Goal: Transaction & Acquisition: Purchase product/service

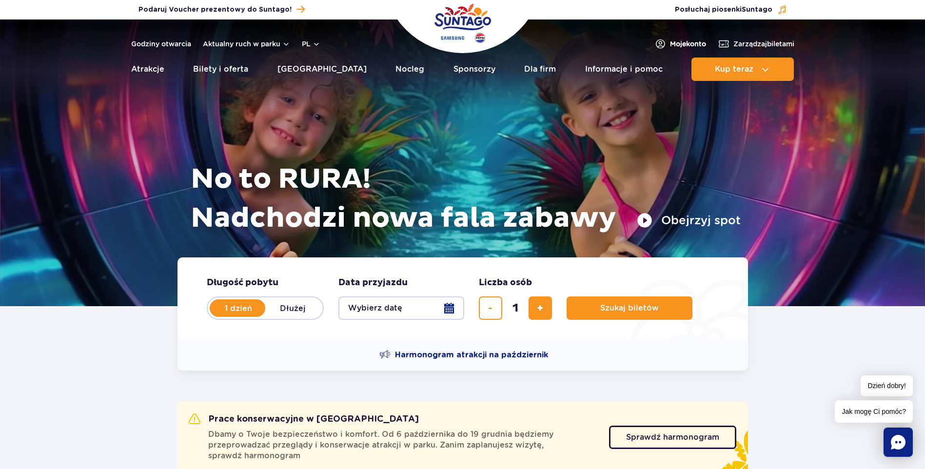
click at [686, 41] on span "Moje konto" at bounding box center [688, 44] width 36 height 10
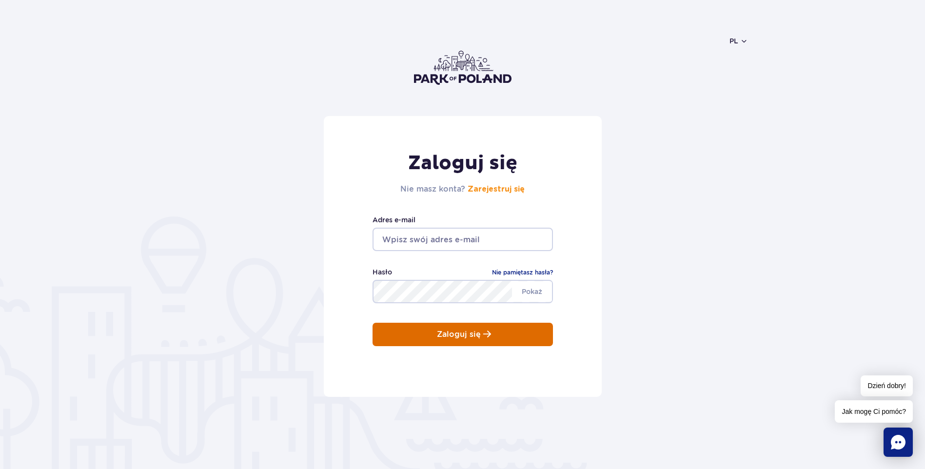
type input "milena-105@wp.pl"
click at [403, 337] on button "Zaloguj się" at bounding box center [463, 334] width 180 height 23
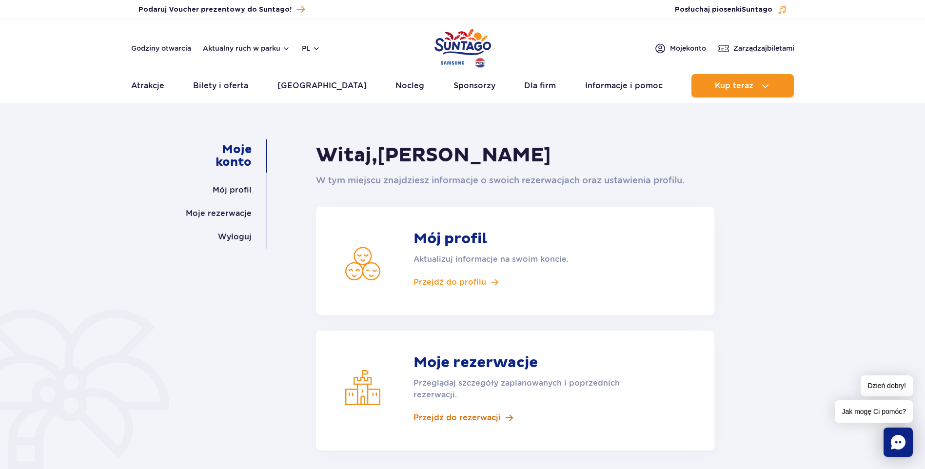
click at [434, 420] on span "Przejdź do rezerwacji" at bounding box center [457, 418] width 87 height 11
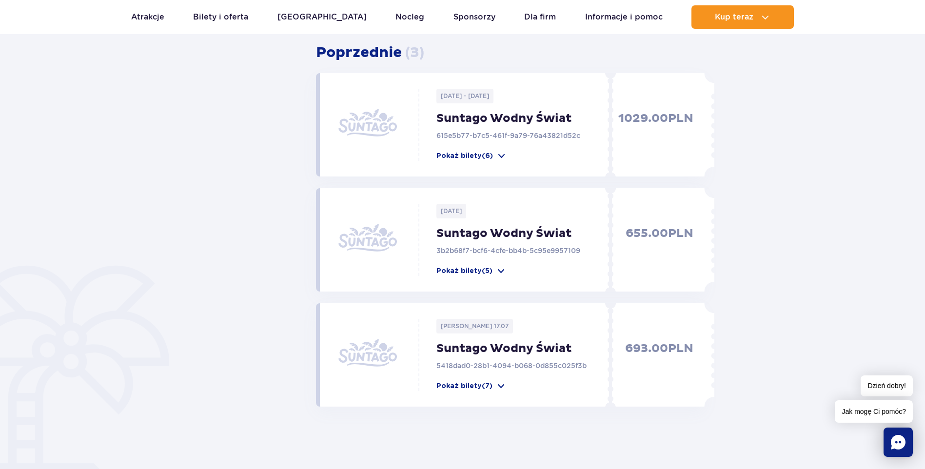
scroll to position [439, 0]
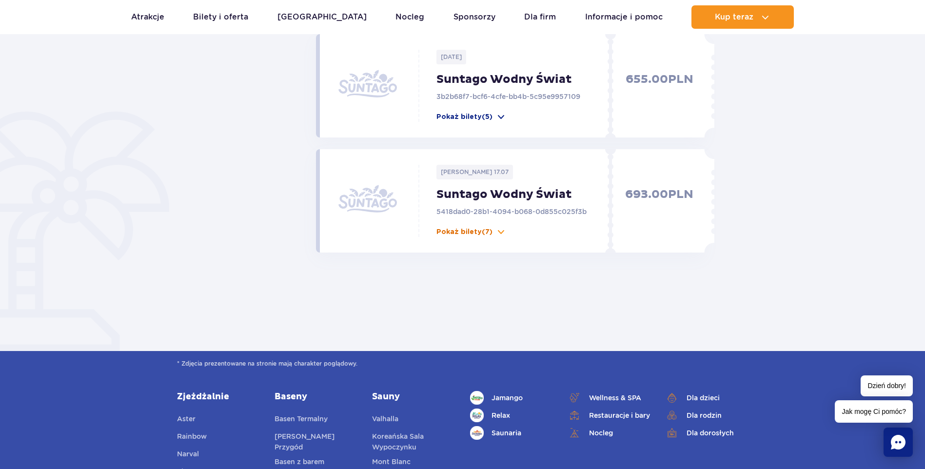
click at [498, 235] on span at bounding box center [502, 232] width 10 height 10
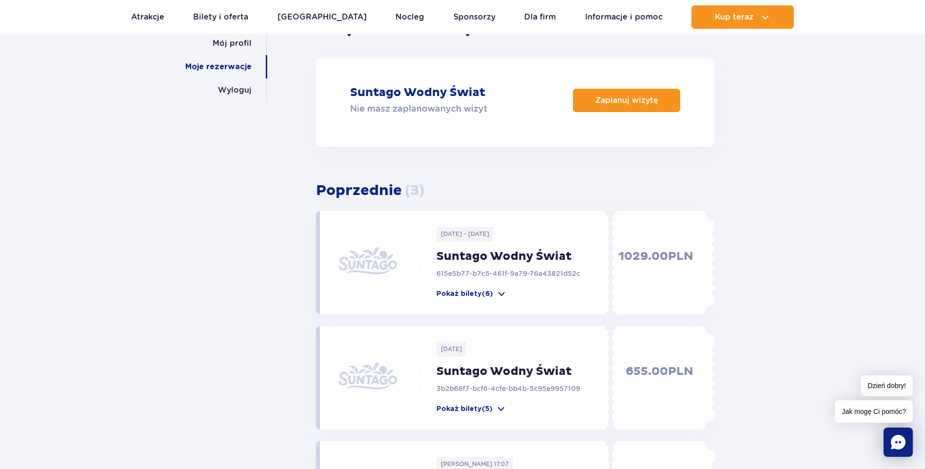
scroll to position [146, 0]
click at [500, 296] on span at bounding box center [502, 295] width 10 height 10
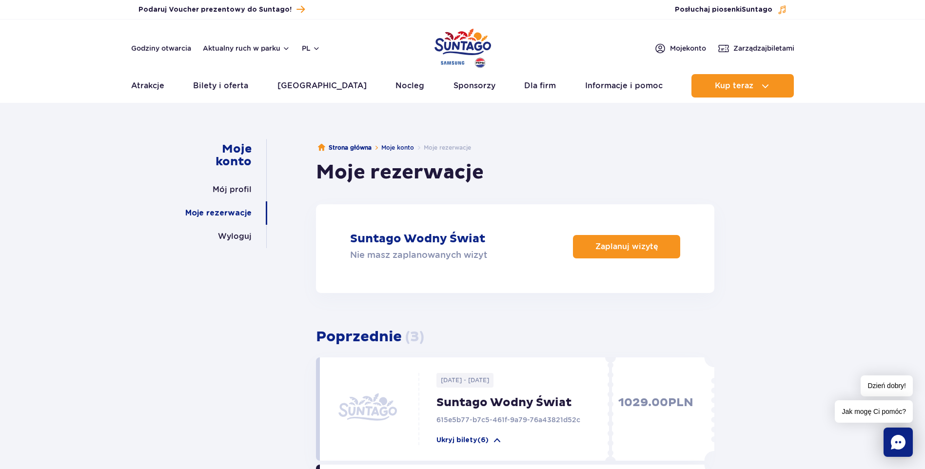
scroll to position [0, 0]
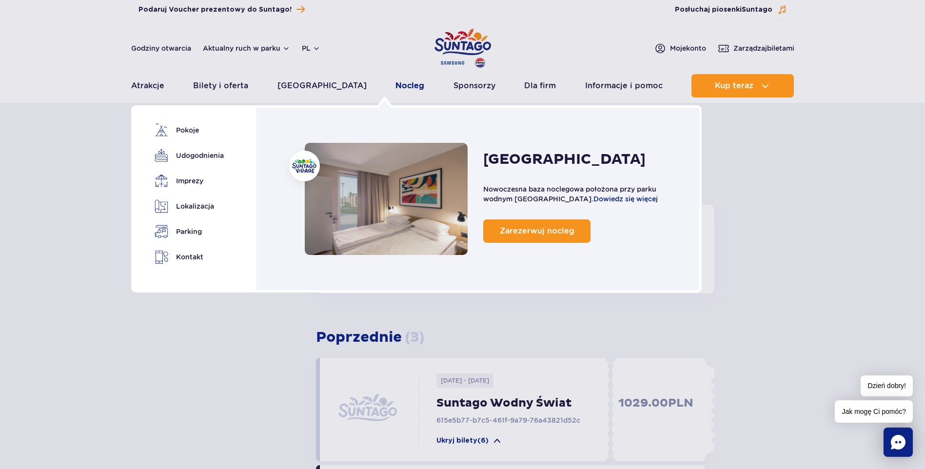
click at [396, 88] on link "Nocleg" at bounding box center [410, 85] width 29 height 23
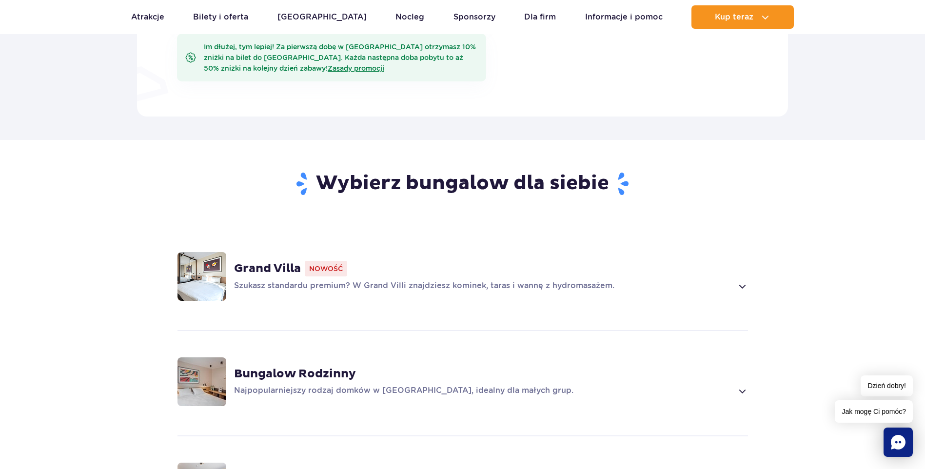
scroll to position [634, 0]
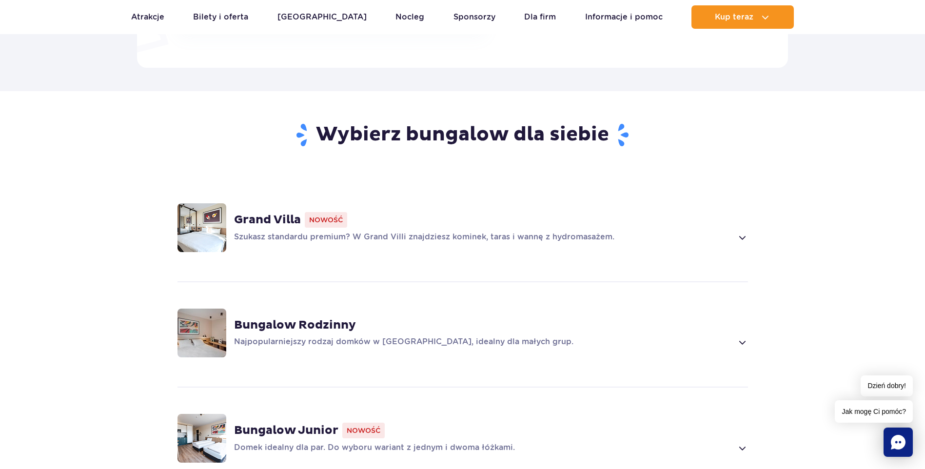
click at [742, 236] on span at bounding box center [741, 238] width 11 height 12
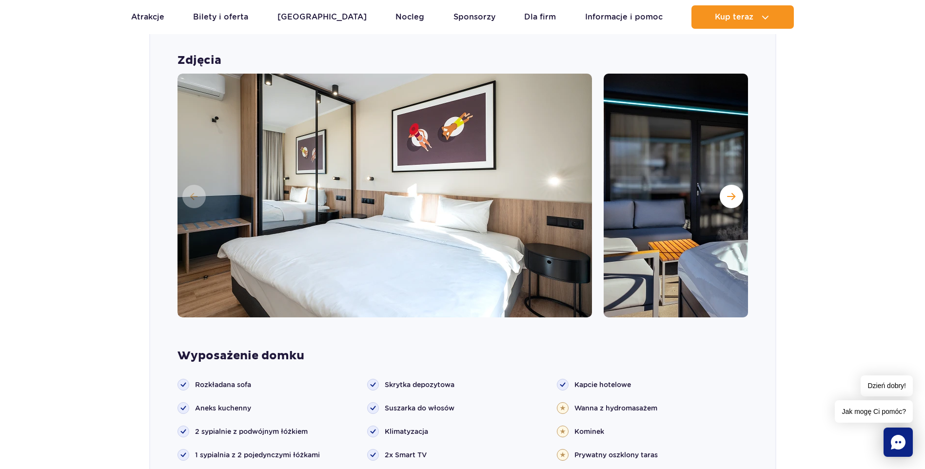
scroll to position [862, 0]
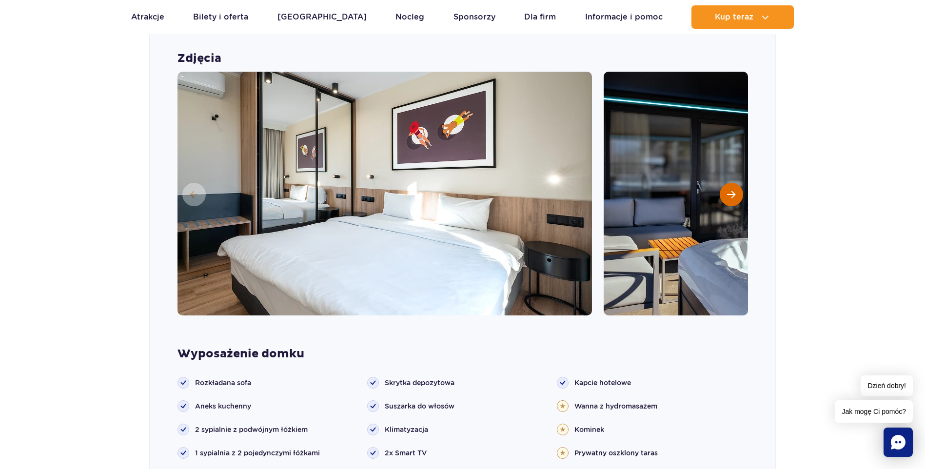
click at [734, 199] on span "Następny slajd" at bounding box center [731, 194] width 8 height 9
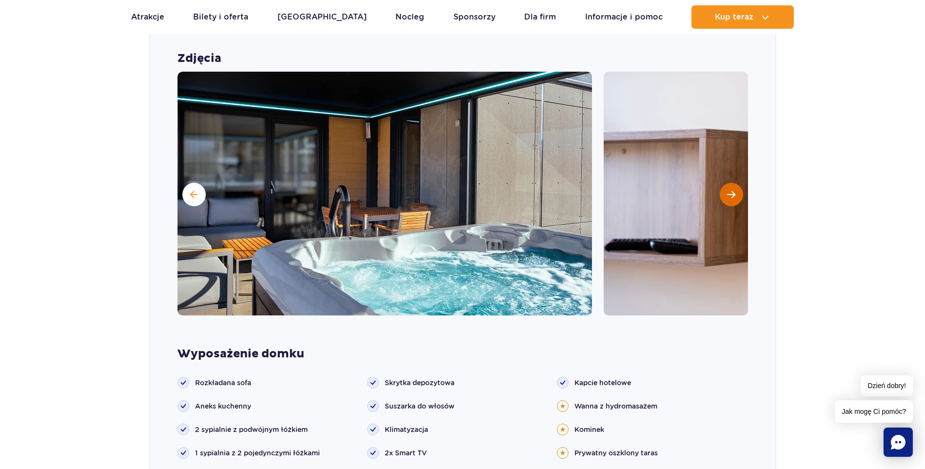
click at [734, 199] on span "Następny slajd" at bounding box center [731, 194] width 8 height 9
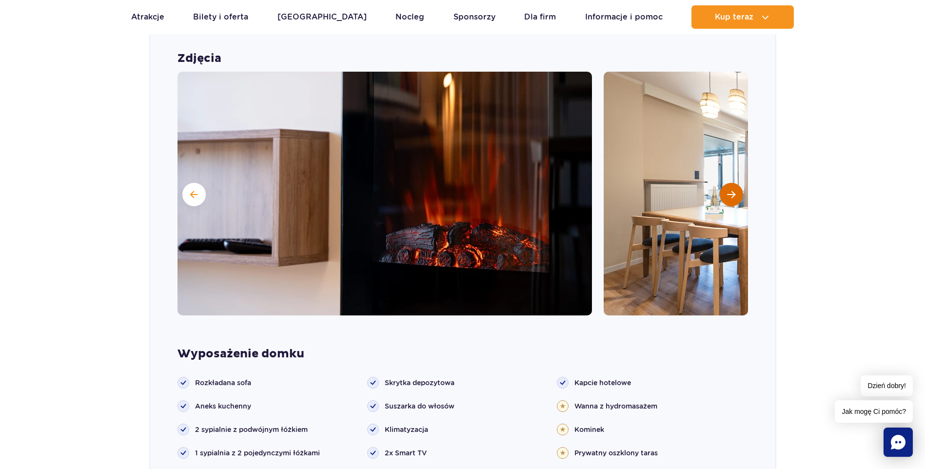
click at [734, 199] on button "Następny slajd" at bounding box center [731, 194] width 23 height 23
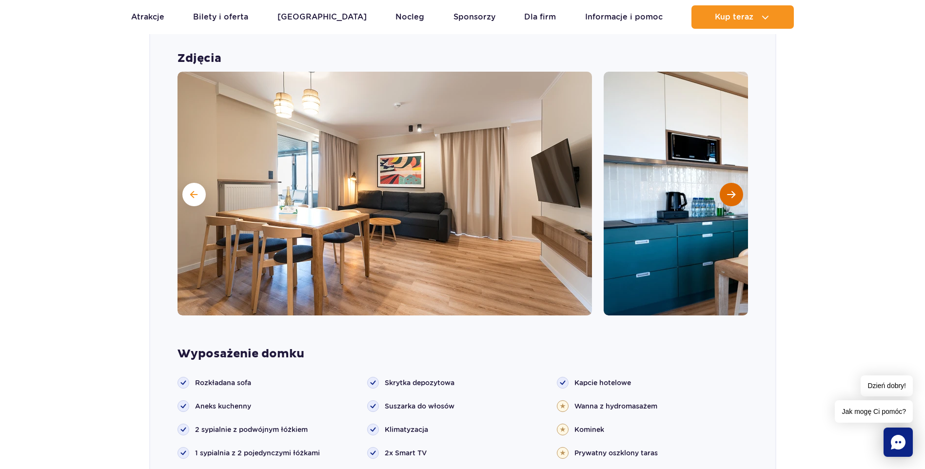
click at [735, 202] on button "Następny slajd" at bounding box center [731, 194] width 23 height 23
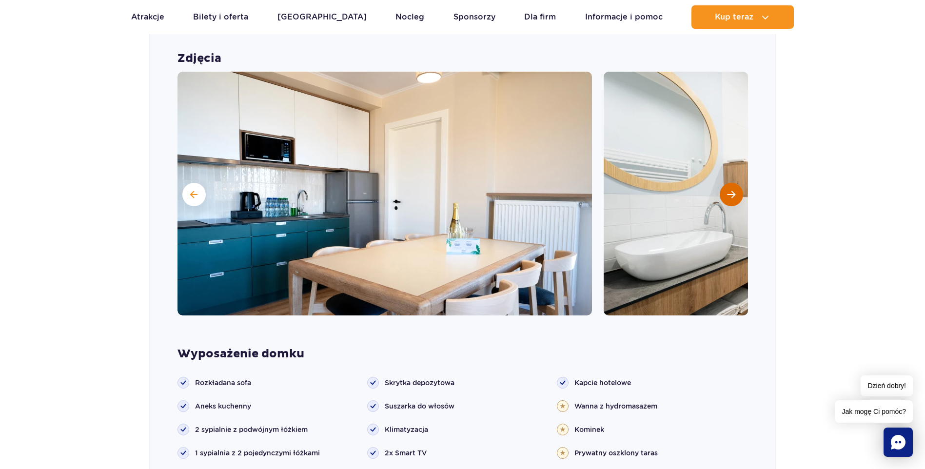
click at [737, 195] on button "Następny slajd" at bounding box center [731, 194] width 23 height 23
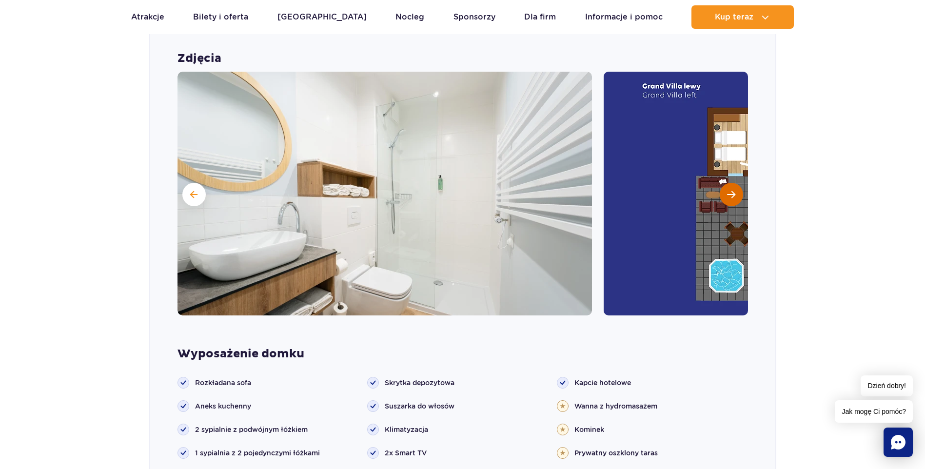
click at [733, 197] on span "Następny slajd" at bounding box center [731, 194] width 8 height 9
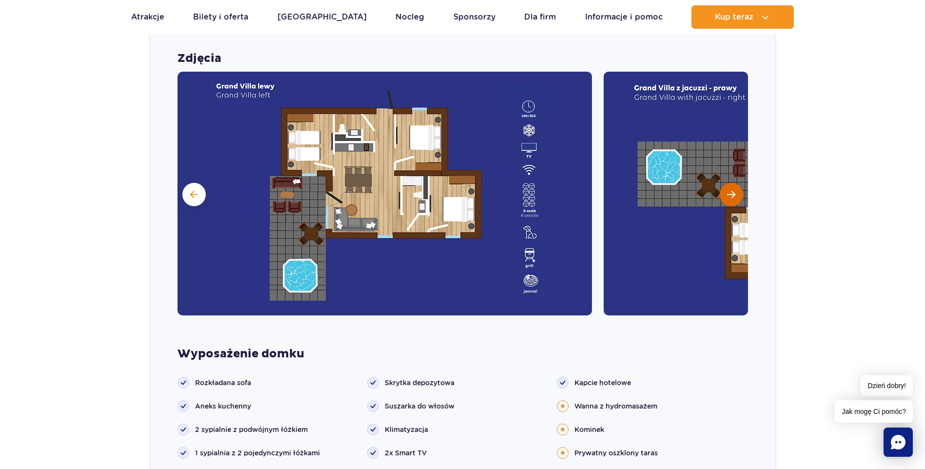
click at [733, 197] on span "Następny slajd" at bounding box center [731, 194] width 8 height 9
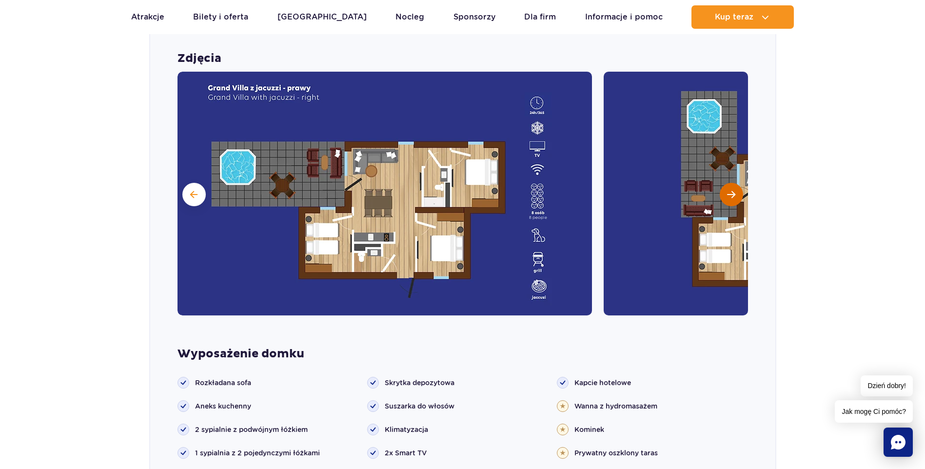
click at [734, 197] on span "Następny slajd" at bounding box center [731, 194] width 8 height 9
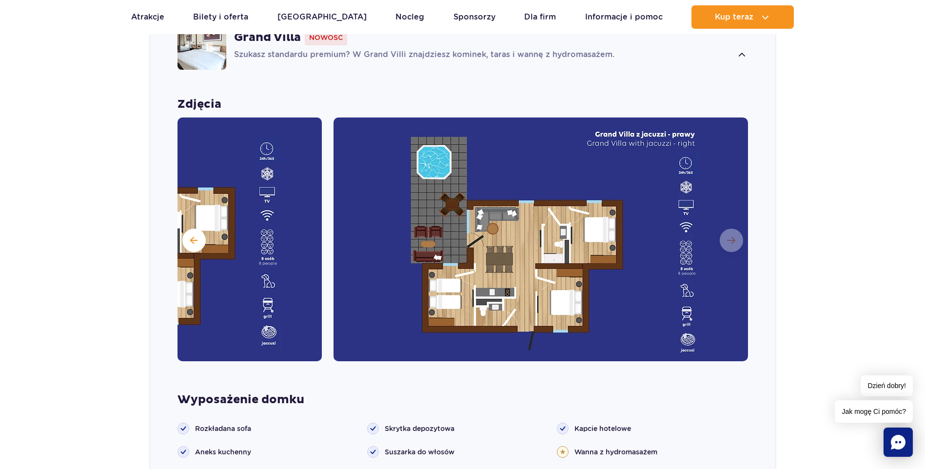
scroll to position [814, 0]
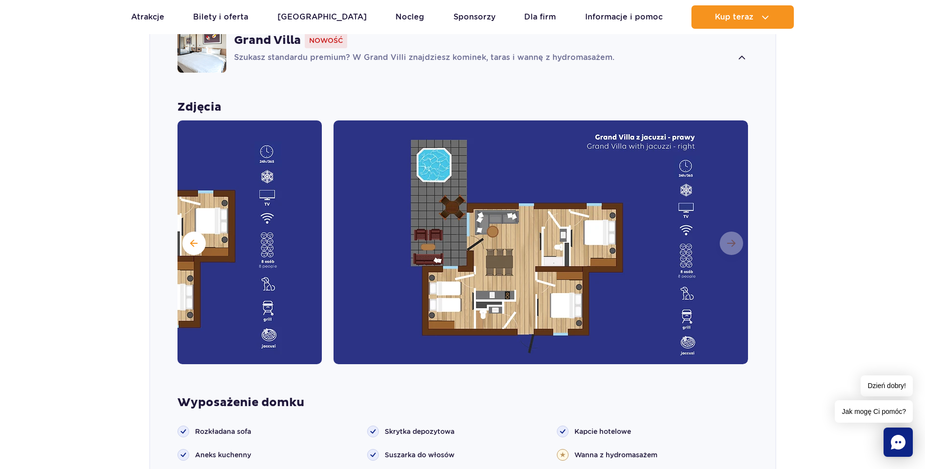
click at [727, 242] on img at bounding box center [541, 242] width 415 height 244
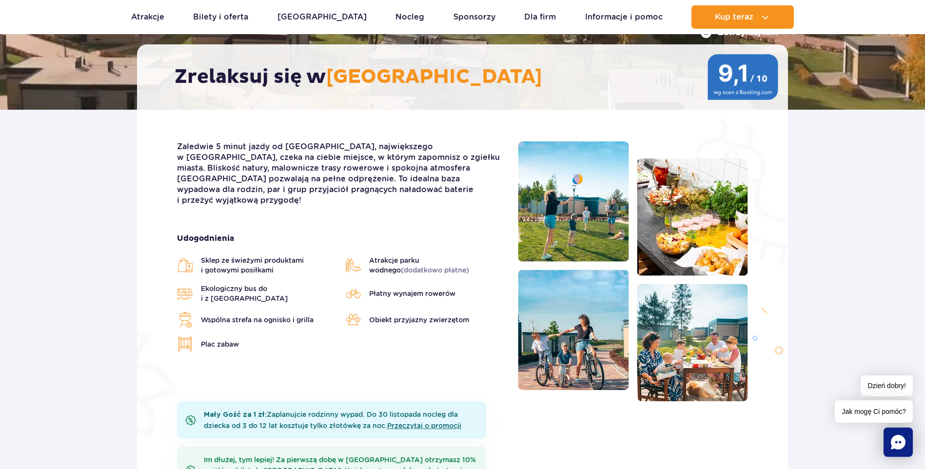
scroll to position [0, 0]
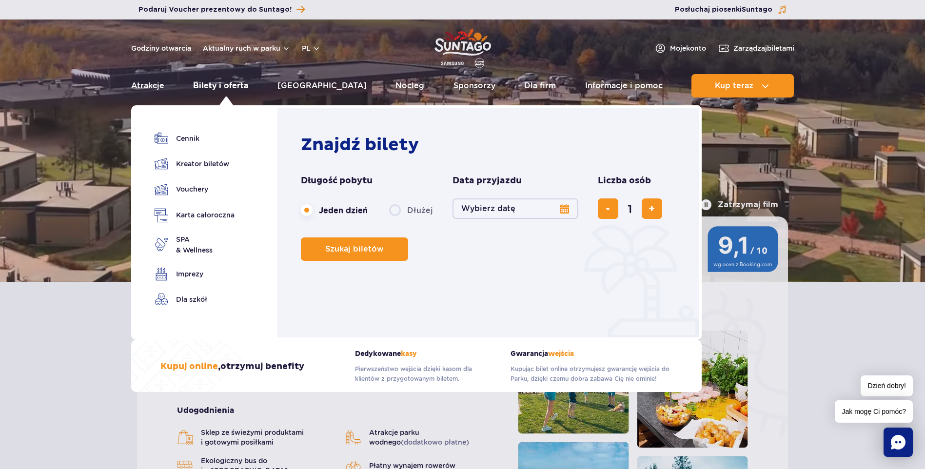
click at [237, 83] on link "Bilety i oferta" at bounding box center [220, 85] width 55 height 23
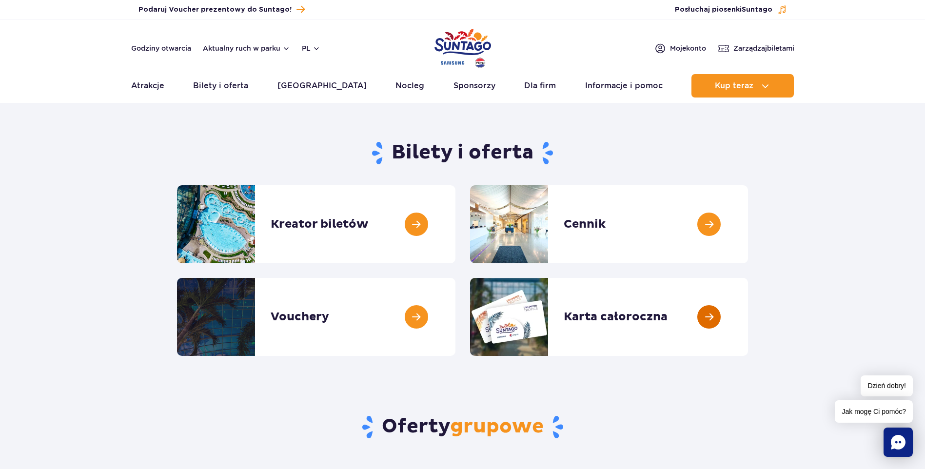
click at [748, 318] on link at bounding box center [748, 317] width 0 height 78
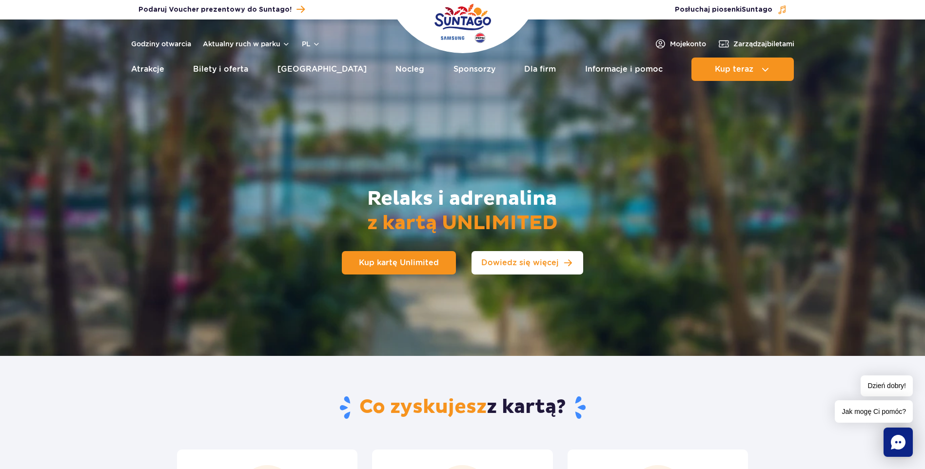
click at [487, 259] on span "Dowiedz się więcej" at bounding box center [520, 263] width 78 height 8
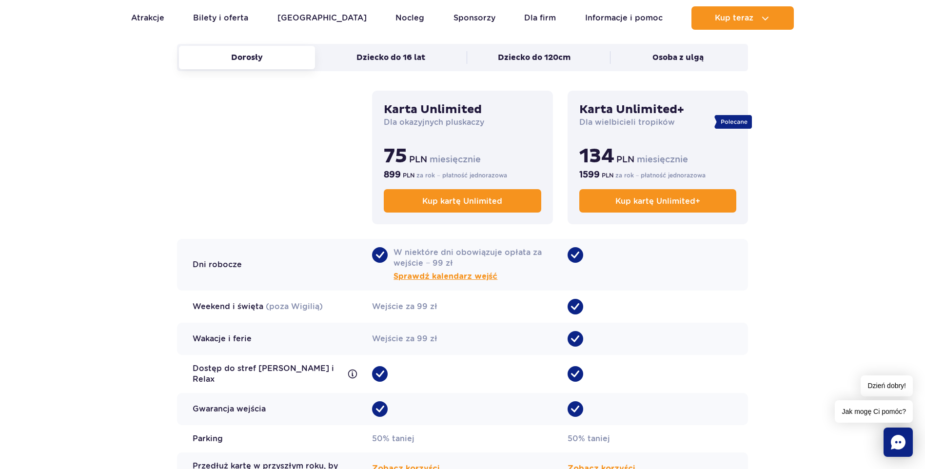
scroll to position [697, 0]
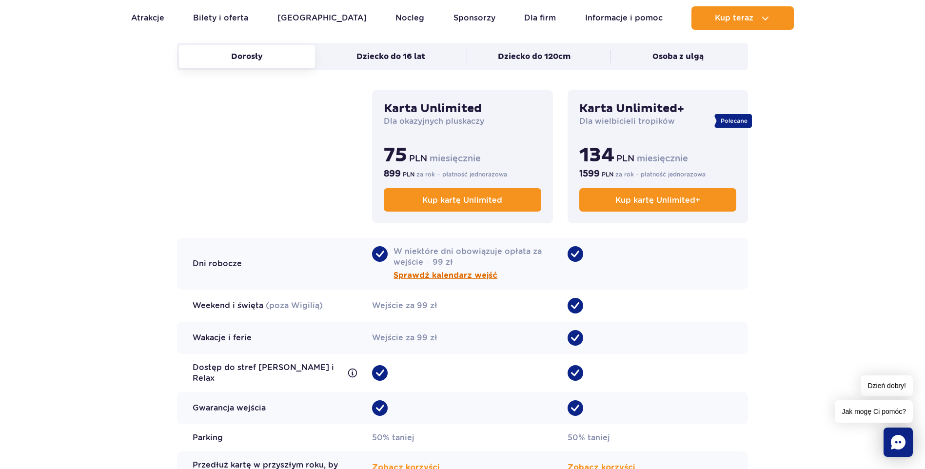
click at [412, 276] on span "Sprawdź kalendarz wejść" at bounding box center [446, 276] width 104 height 12
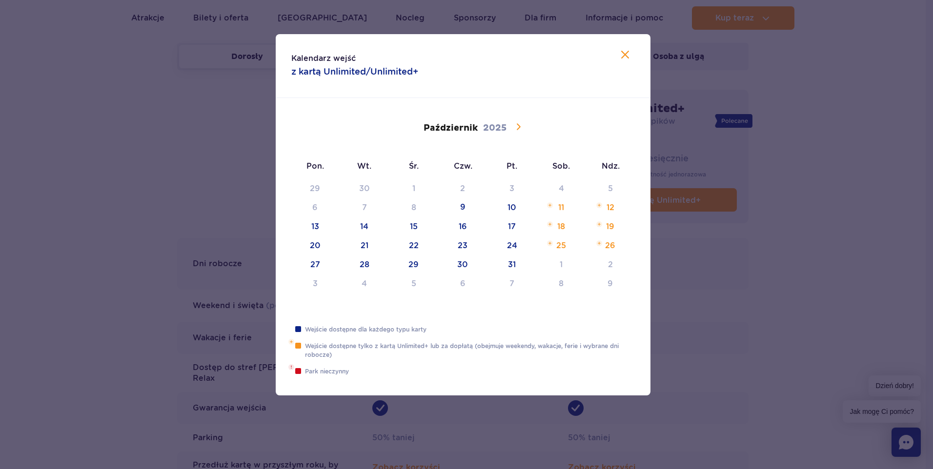
click at [520, 125] on icon at bounding box center [518, 127] width 12 height 12
click at [518, 127] on icon at bounding box center [518, 127] width 12 height 12
click at [622, 52] on icon at bounding box center [625, 55] width 12 height 12
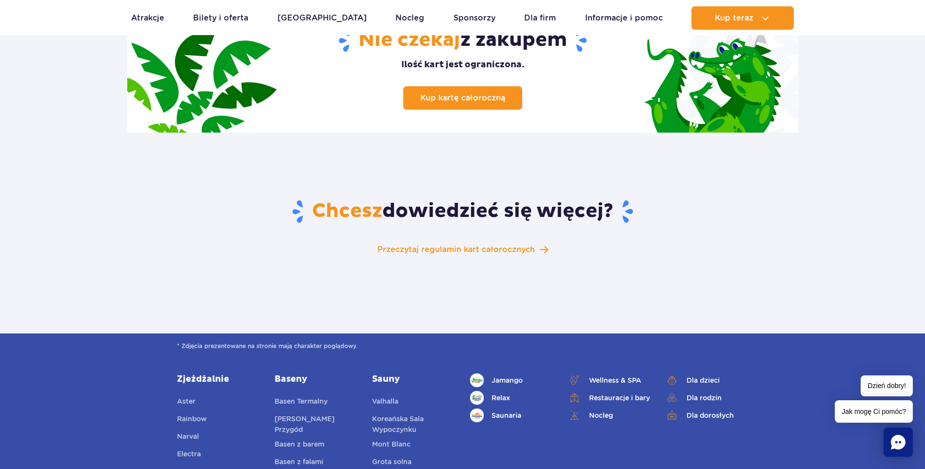
scroll to position [1527, 0]
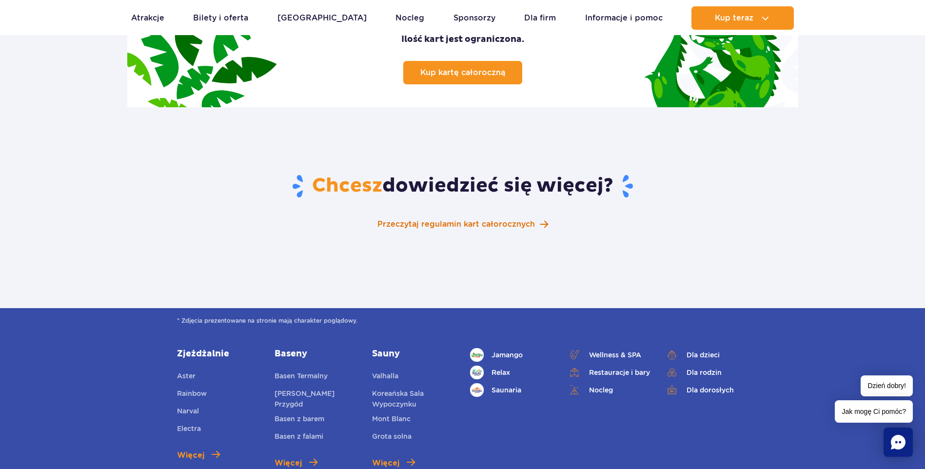
click at [516, 219] on span "Przeczytaj regulamin kart całorocznych" at bounding box center [457, 225] width 158 height 12
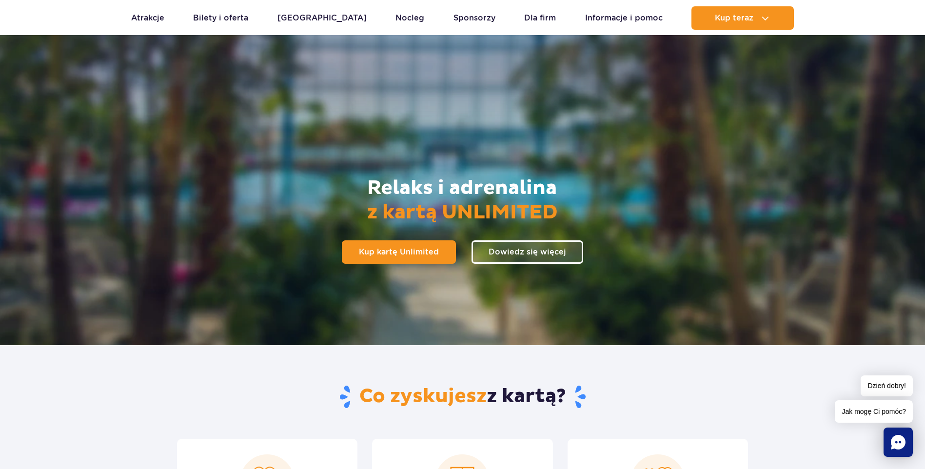
scroll to position [0, 0]
